Goal: Task Accomplishment & Management: Manage account settings

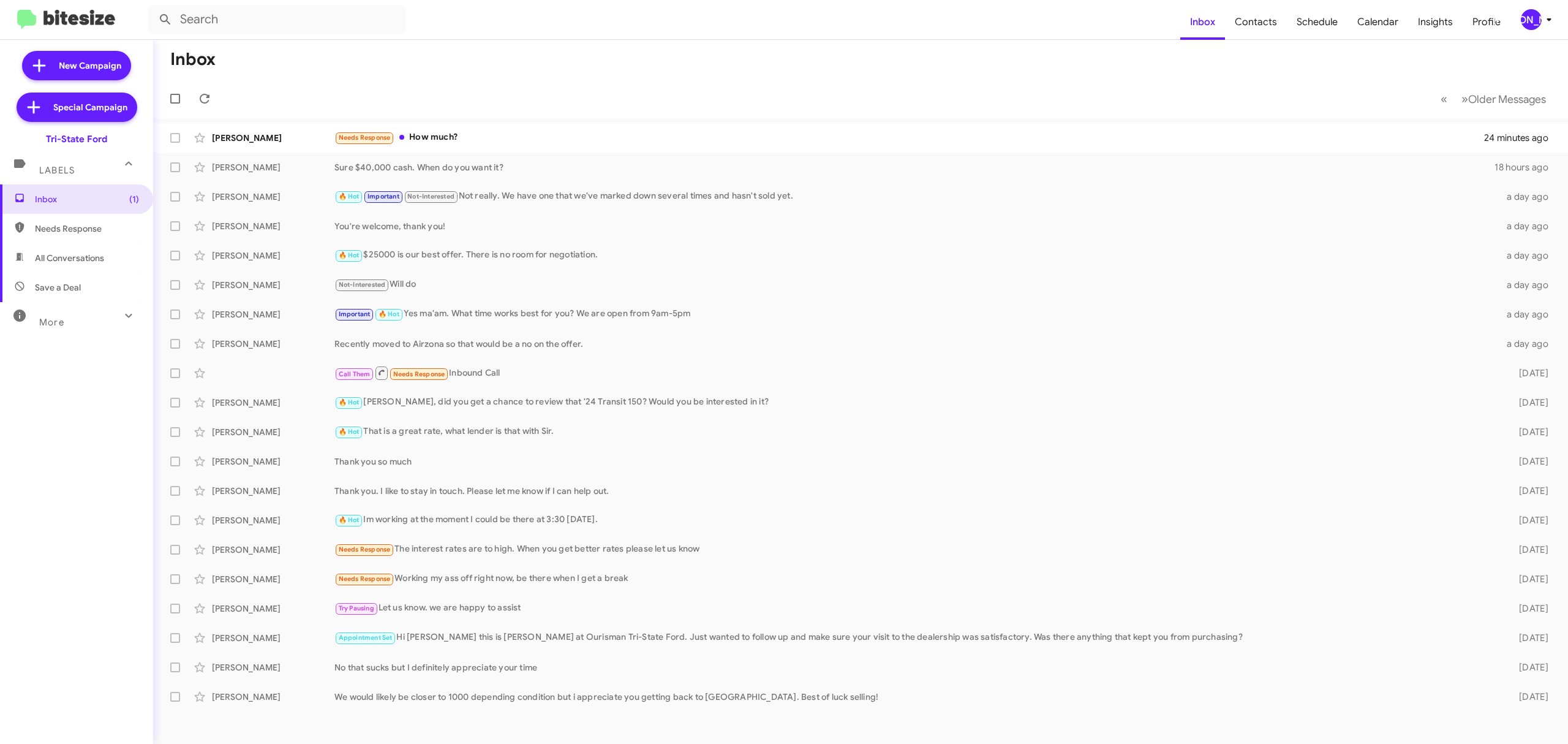
click at [1527, 18] on div "[PERSON_NAME]" at bounding box center [1531, 19] width 21 height 21
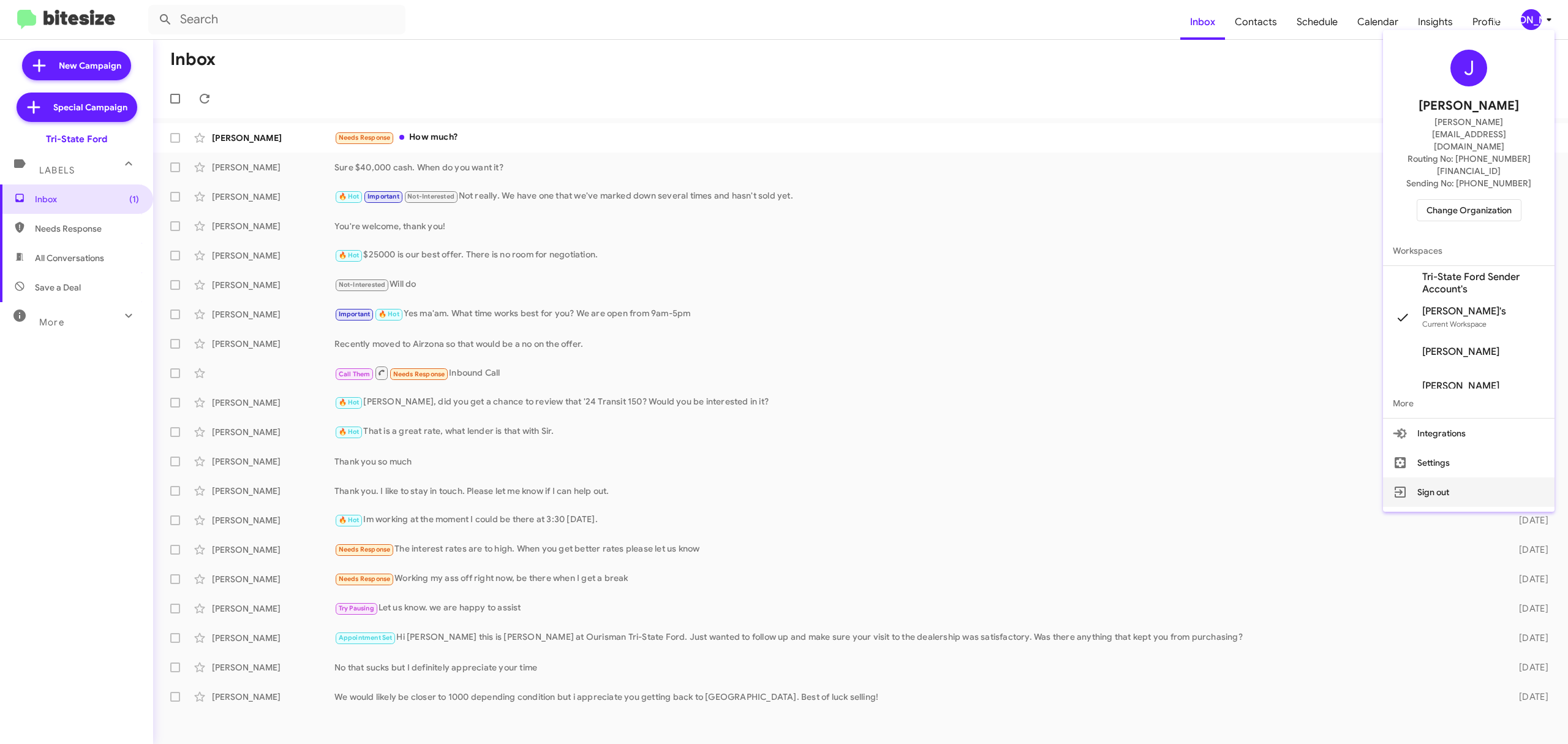
drag, startPoint x: 1446, startPoint y: 456, endPoint x: 855, endPoint y: 55, distance: 714.2
click at [1446, 477] on button "Sign out" at bounding box center [1469, 492] width 171 height 30
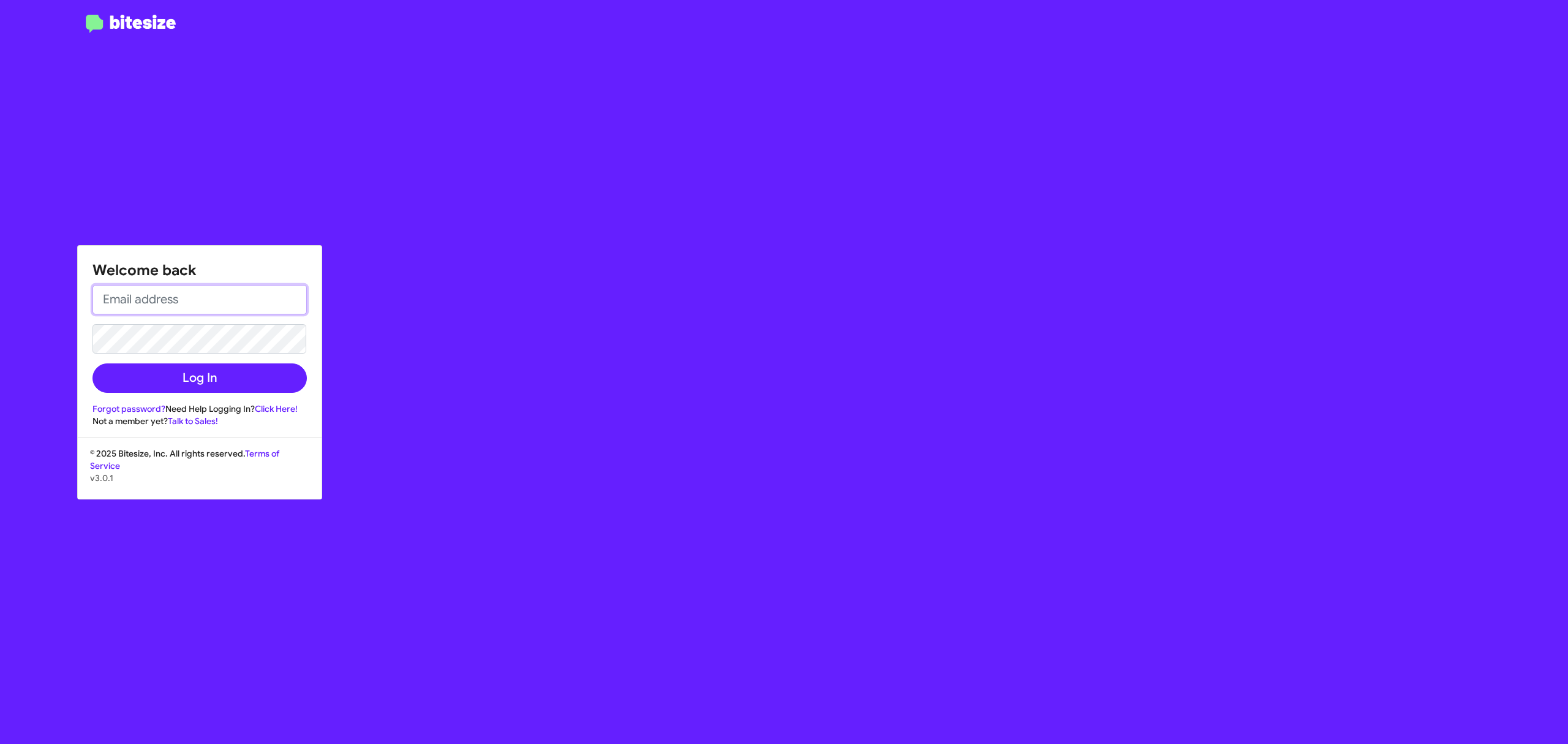
type input "[EMAIL_ADDRESS][DOMAIN_NAME]"
click at [199, 381] on button "Log In" at bounding box center [200, 378] width 215 height 30
